Goal: Navigation & Orientation: Go to known website

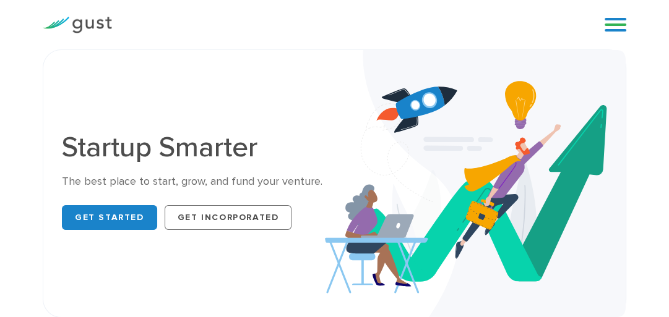
click at [315, 27] on div "Start your Journey Accelerate your Progress Raise Capital Get Incorporated" at bounding box center [353, 24] width 465 height 19
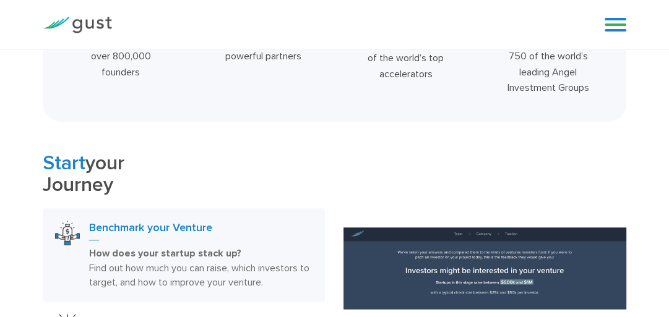
scroll to position [148, 0]
